Goal: Transaction & Acquisition: Purchase product/service

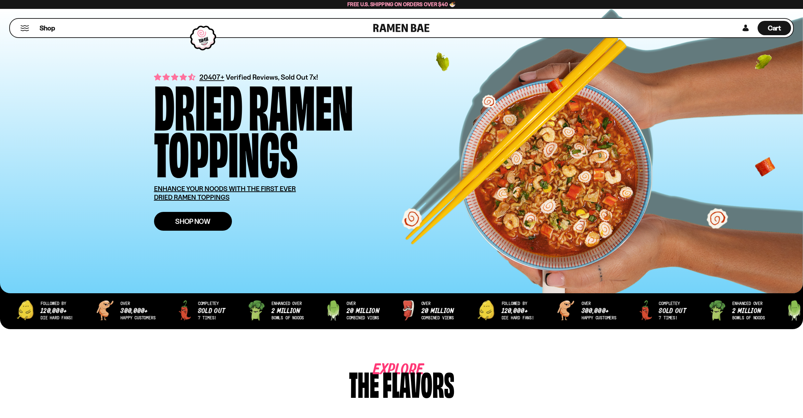
click at [201, 220] on span "Shop Now" at bounding box center [192, 221] width 35 height 7
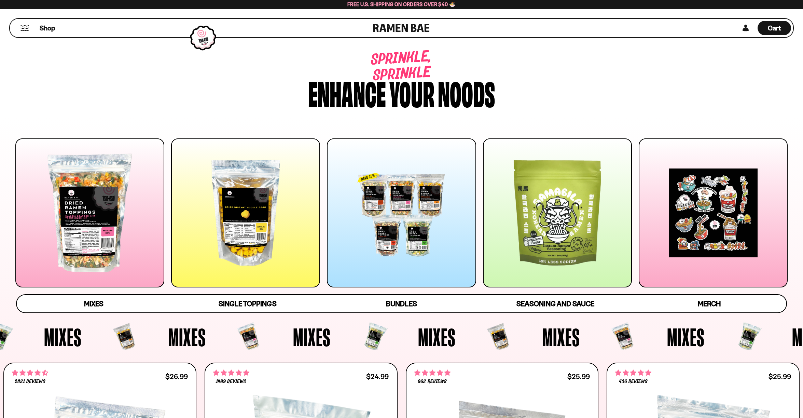
click at [214, 249] on div at bounding box center [245, 212] width 149 height 149
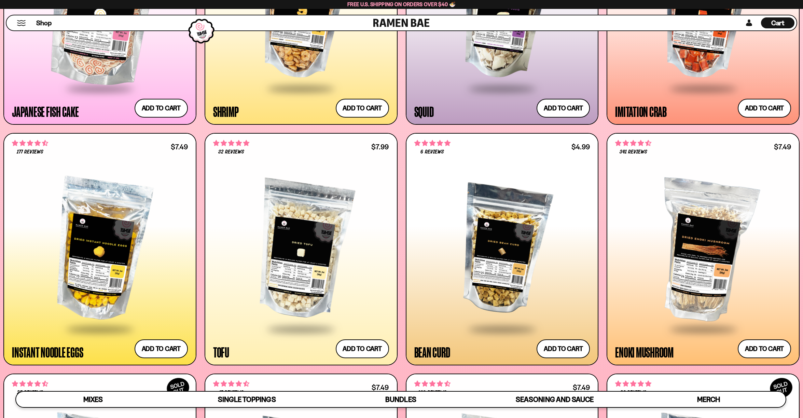
scroll to position [6, 0]
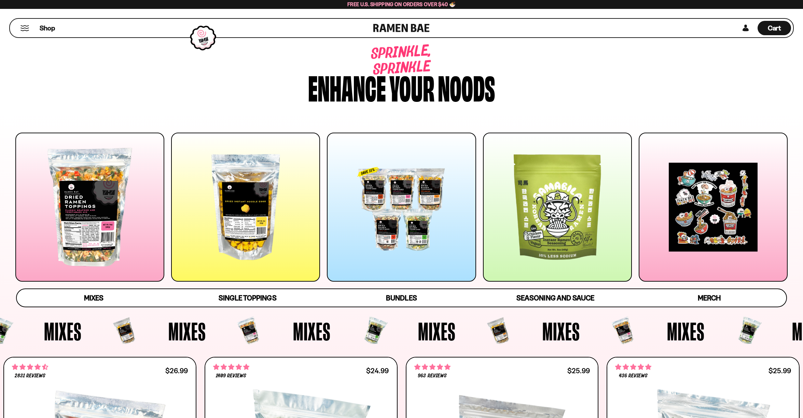
click at [392, 224] on div at bounding box center [401, 207] width 149 height 149
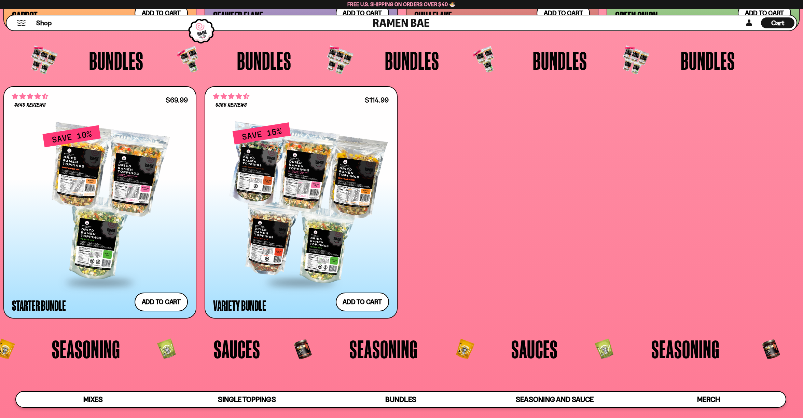
scroll to position [2134, 0]
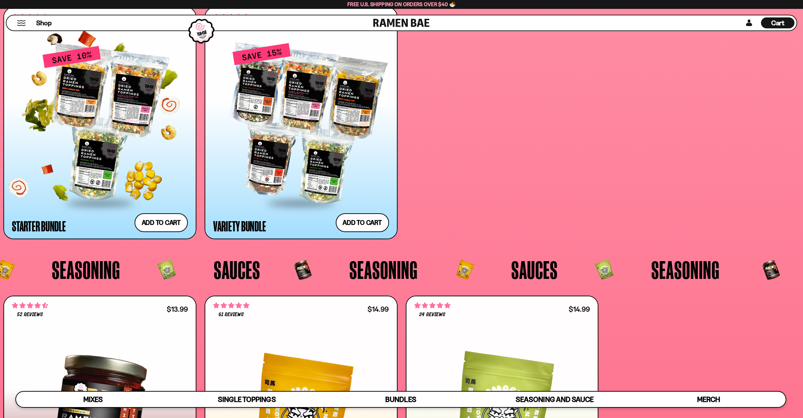
click at [57, 220] on div "Starter Bundle" at bounding box center [39, 226] width 54 height 12
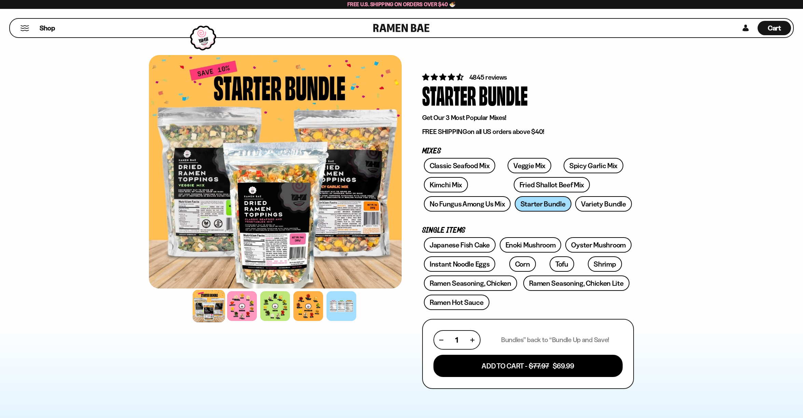
click at [265, 221] on div at bounding box center [275, 171] width 253 height 233
click at [203, 307] on div at bounding box center [209, 306] width 32 height 32
click at [252, 309] on div at bounding box center [242, 306] width 32 height 32
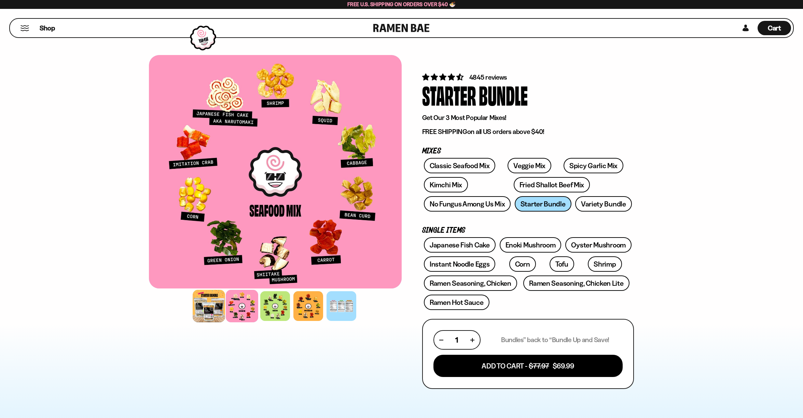
drag, startPoint x: 204, startPoint y: 309, endPoint x: 208, endPoint y: 309, distance: 4.4
click at [204, 309] on div at bounding box center [209, 306] width 32 height 32
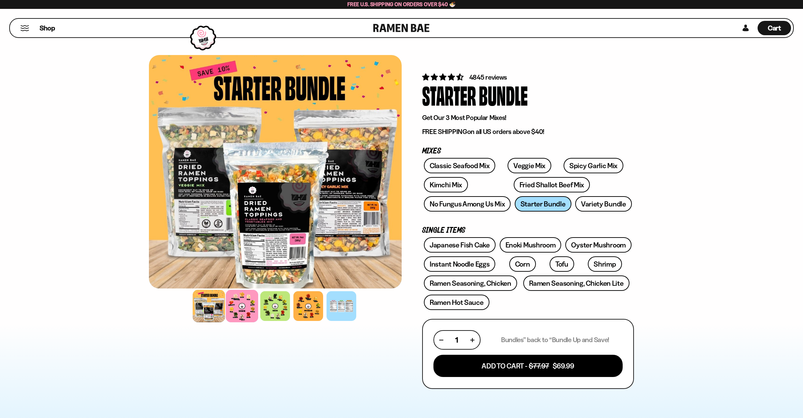
click at [246, 308] on div at bounding box center [242, 306] width 32 height 32
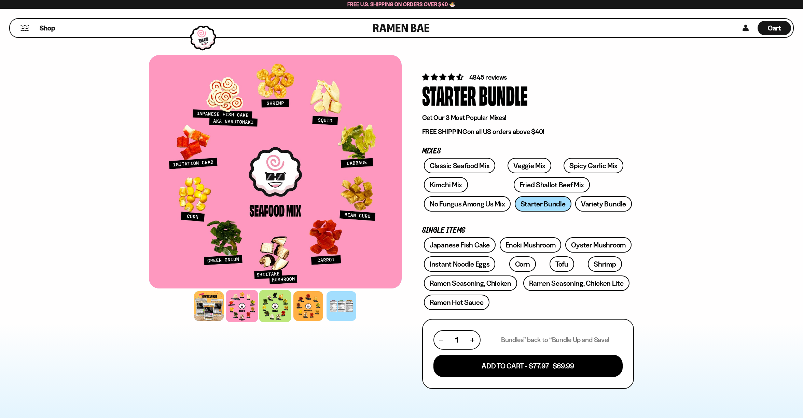
click at [284, 307] on div at bounding box center [275, 306] width 32 height 32
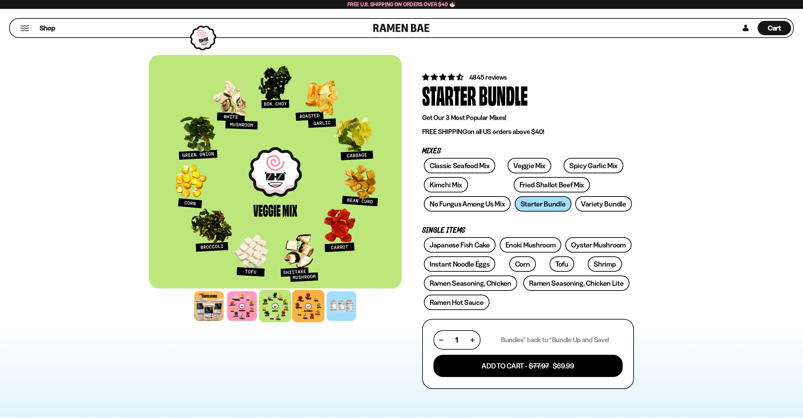
click at [309, 313] on div at bounding box center [308, 306] width 32 height 32
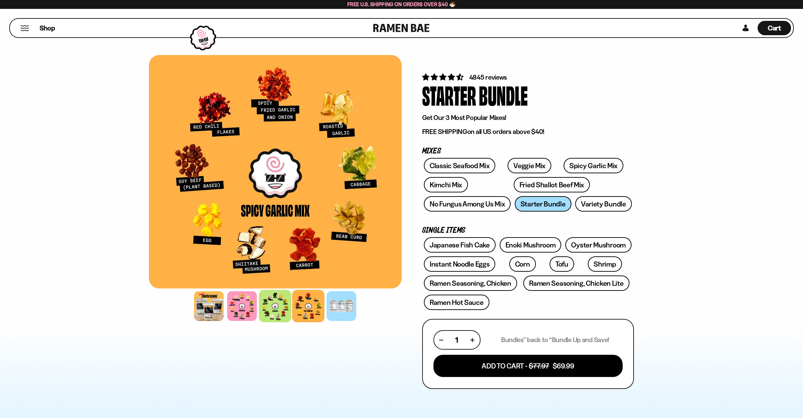
click at [278, 308] on div at bounding box center [275, 306] width 32 height 32
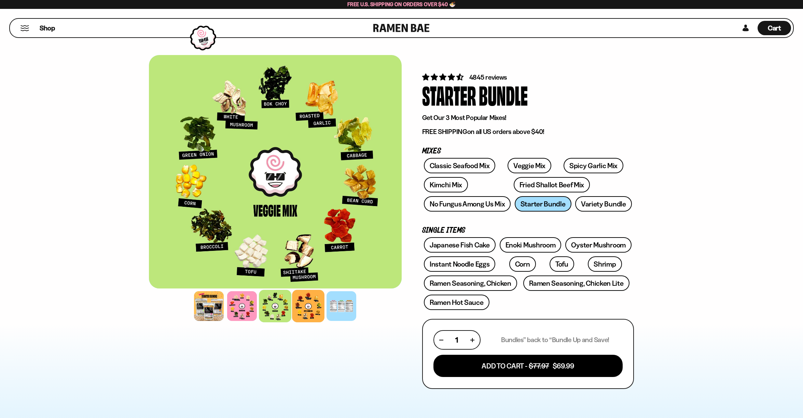
click at [316, 306] on div at bounding box center [308, 306] width 32 height 32
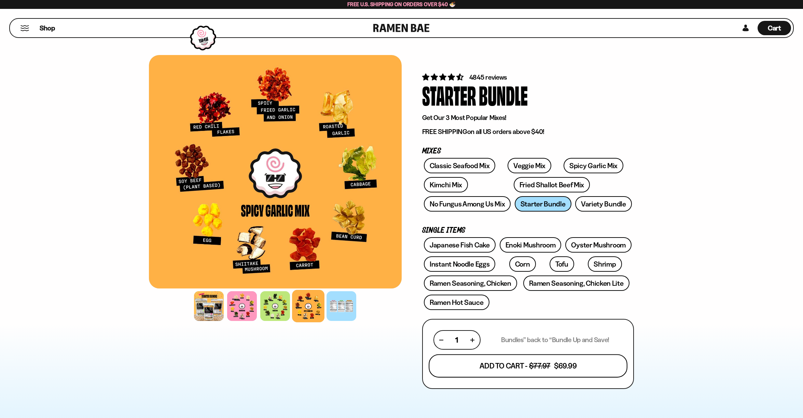
click at [518, 368] on button "Add To Cart - $77.97 $69.99" at bounding box center [528, 365] width 199 height 23
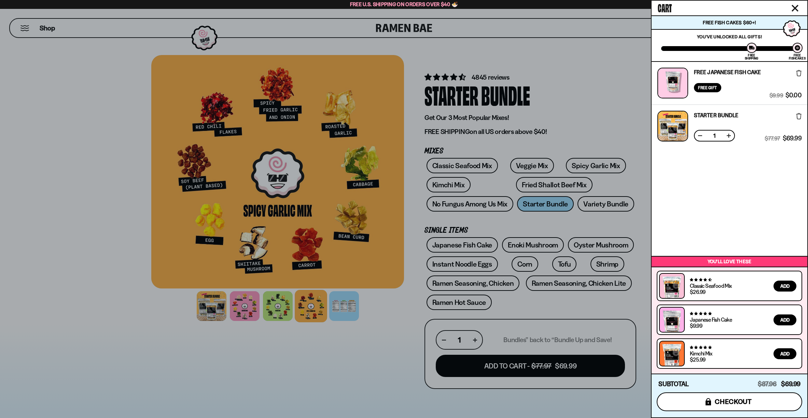
click at [736, 402] on span "checkout" at bounding box center [733, 402] width 37 height 8
